Goal: Navigation & Orientation: Find specific page/section

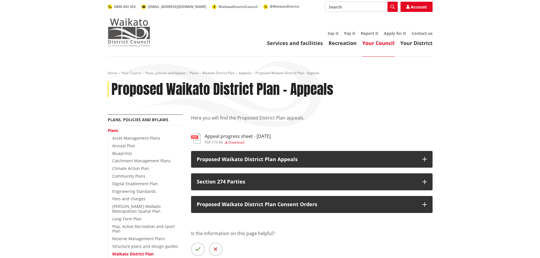
click at [132, 35] on img at bounding box center [129, 32] width 43 height 28
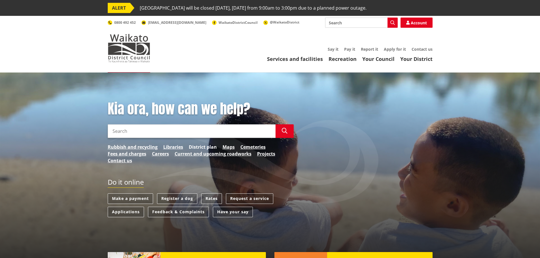
click at [199, 147] on link "District plan" at bounding box center [203, 147] width 28 height 7
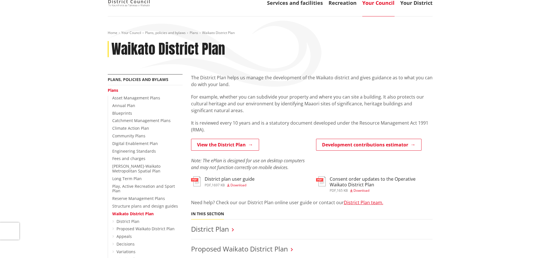
scroll to position [57, 0]
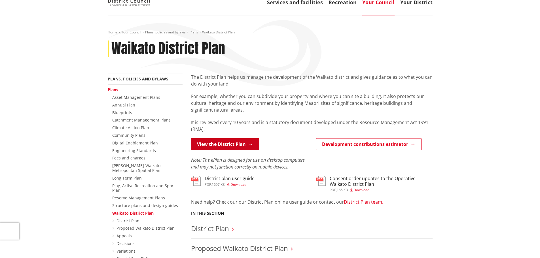
click at [226, 146] on link "View the District Plan" at bounding box center [225, 144] width 68 height 12
